Goal: Task Accomplishment & Management: Complete application form

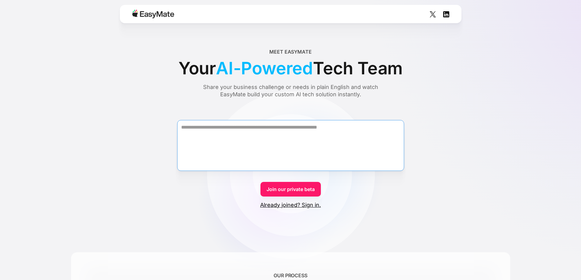
click at [255, 142] on textarea "Form" at bounding box center [290, 145] width 227 height 51
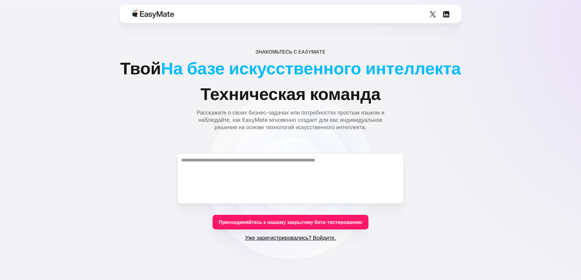
click at [309, 226] on link "Присоединяйтесь к нашему закрытому бета-тестированию" at bounding box center [291, 222] width 156 height 15
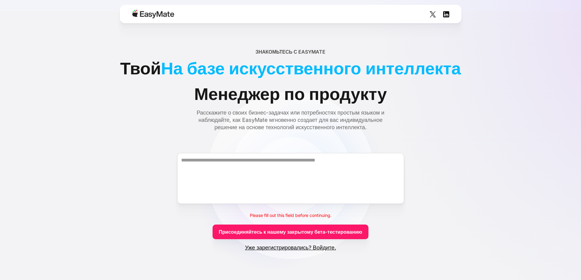
click at [320, 251] on font "Уже зарегистрировались? Войдите." at bounding box center [290, 248] width 91 height 6
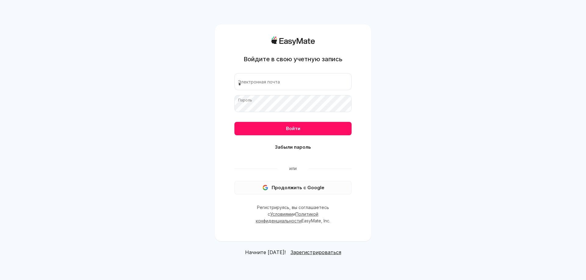
click at [292, 191] on font "Продолжить с Google" at bounding box center [297, 188] width 53 height 6
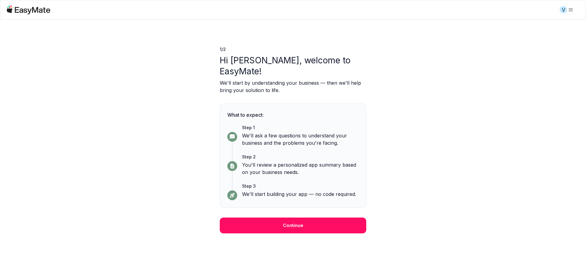
click at [290, 197] on div "What to expect: Step 1 We'll ask a few questions to understand your business an…" at bounding box center [293, 156] width 146 height 104
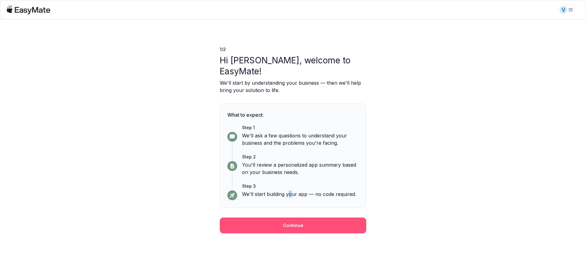
click at [287, 218] on button "Continue" at bounding box center [293, 226] width 146 height 16
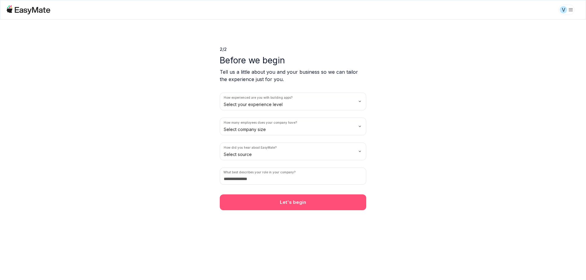
click at [289, 209] on button "Let's begin" at bounding box center [293, 203] width 146 height 16
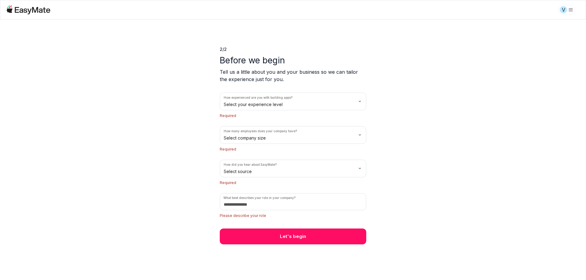
drag, startPoint x: 291, startPoint y: 237, endPoint x: 287, endPoint y: 220, distance: 17.5
click at [290, 232] on button "Let's begin" at bounding box center [293, 237] width 146 height 16
